Goal: Task Accomplishment & Management: Use online tool/utility

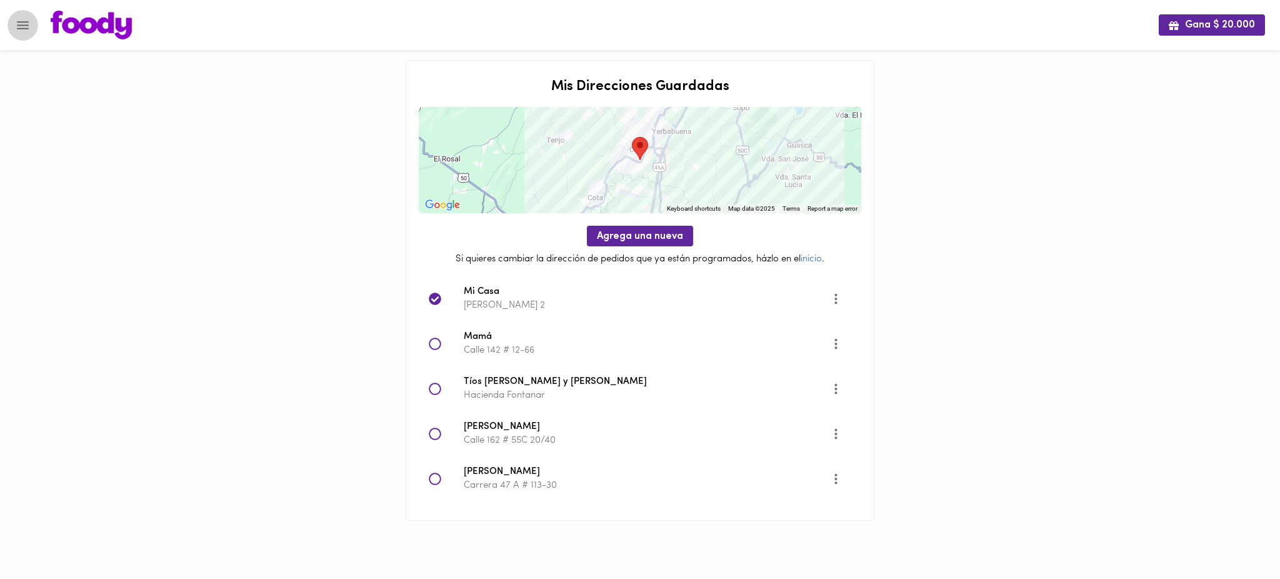
click at [21, 27] on icon "Menu" at bounding box center [23, 25] width 16 height 16
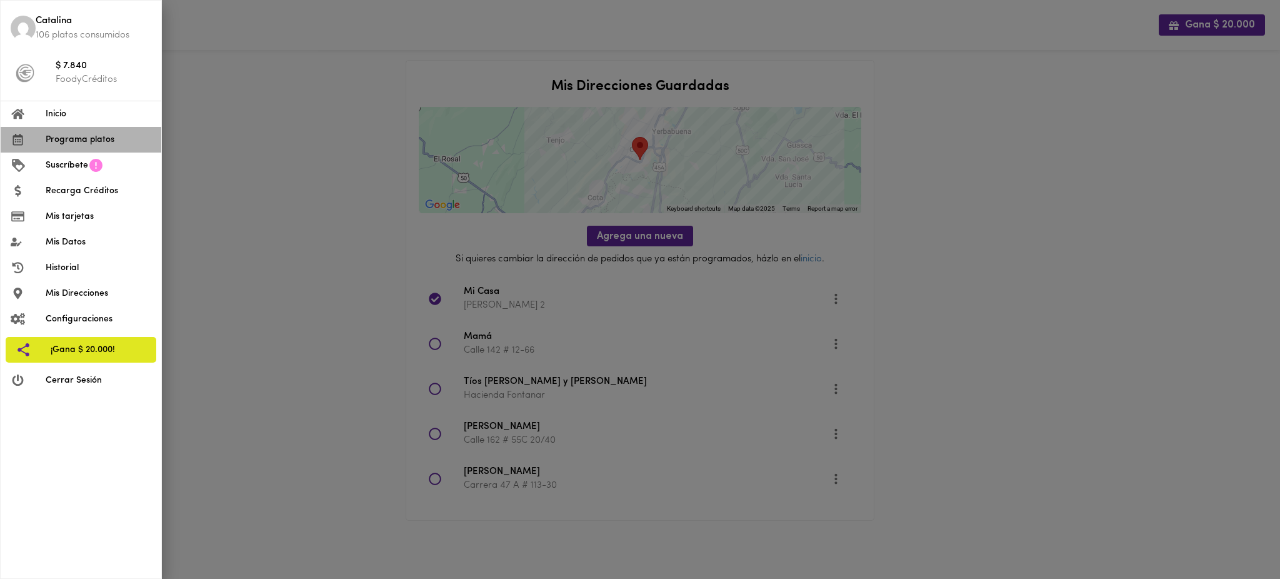
click at [82, 148] on li "Programa platos" at bounding box center [81, 140] width 161 height 26
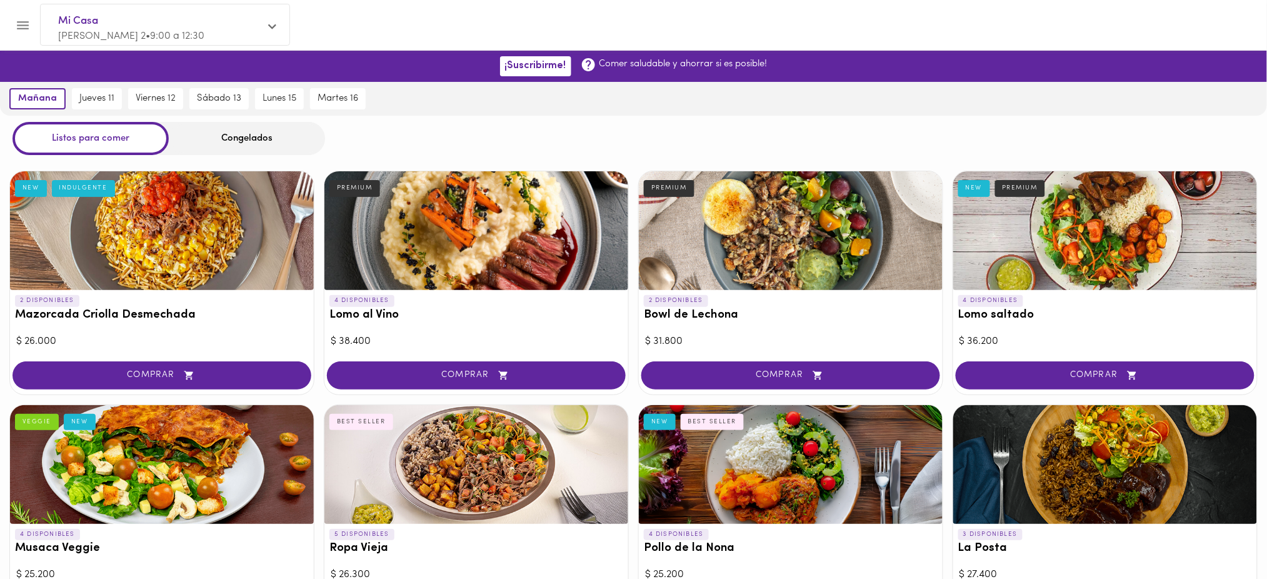
click at [246, 234] on div at bounding box center [162, 230] width 304 height 119
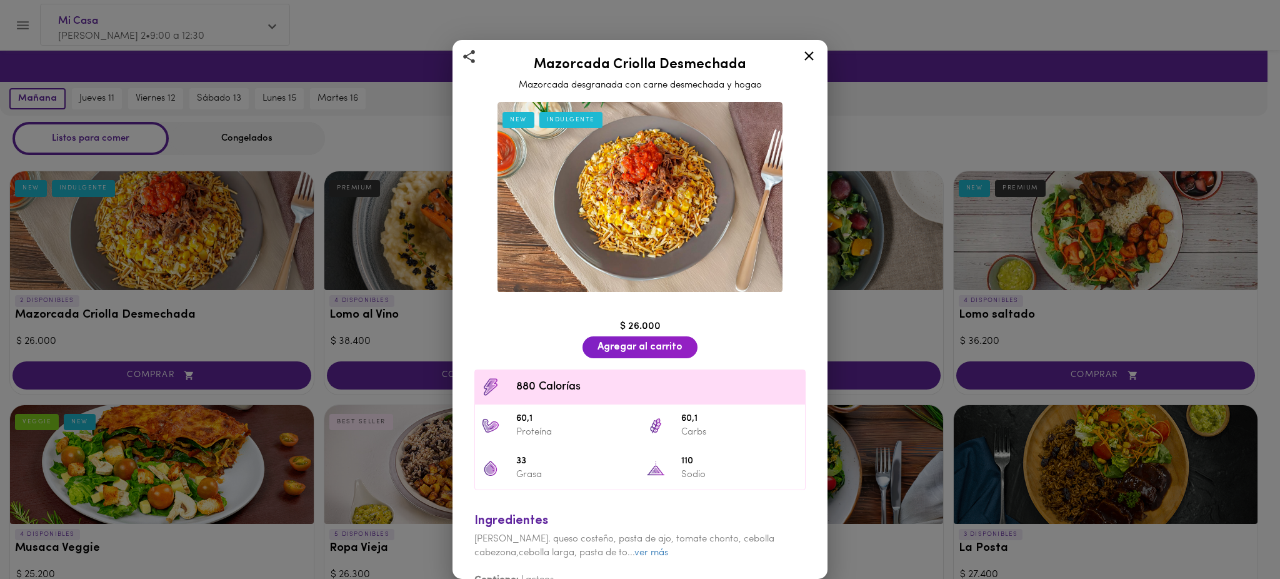
scroll to position [16, 0]
